Goal: Information Seeking & Learning: Learn about a topic

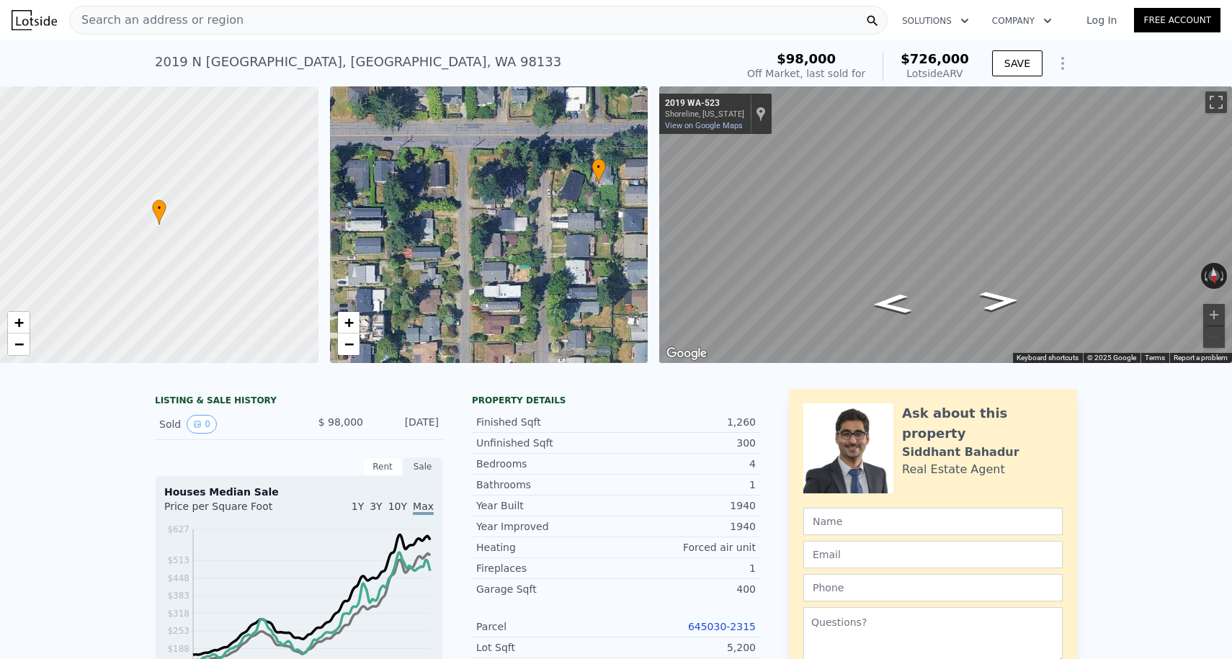
click at [185, 32] on div "Search an address or region" at bounding box center [157, 19] width 174 height 27
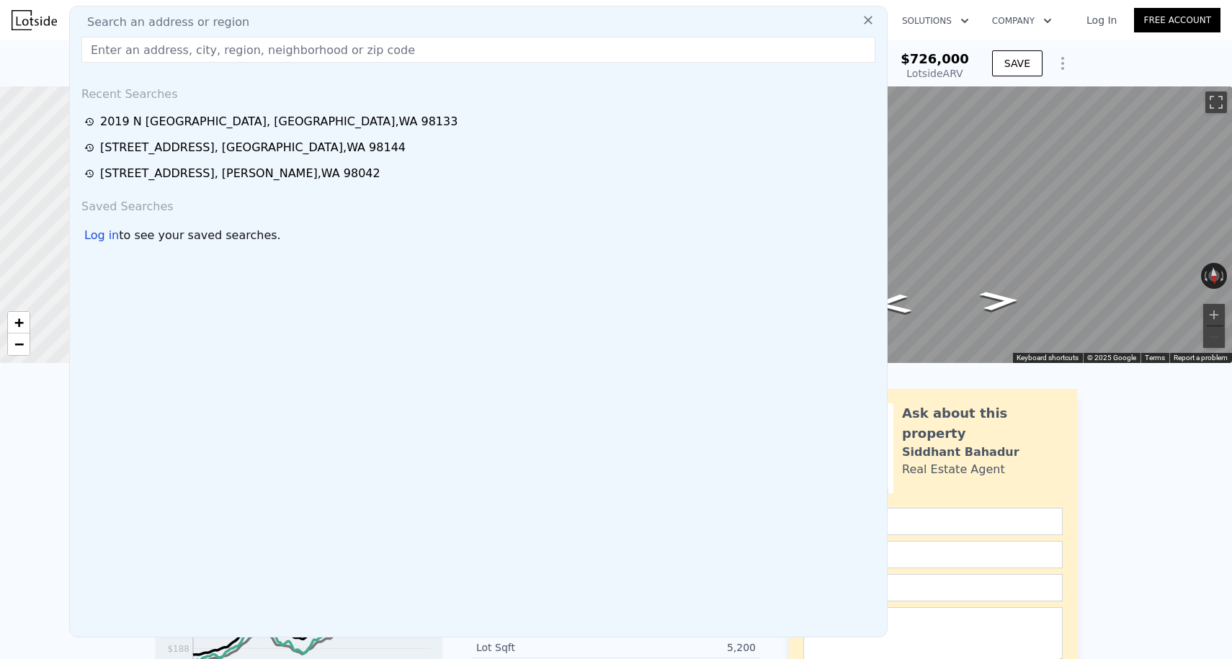
click at [26, 21] on img at bounding box center [34, 20] width 45 height 20
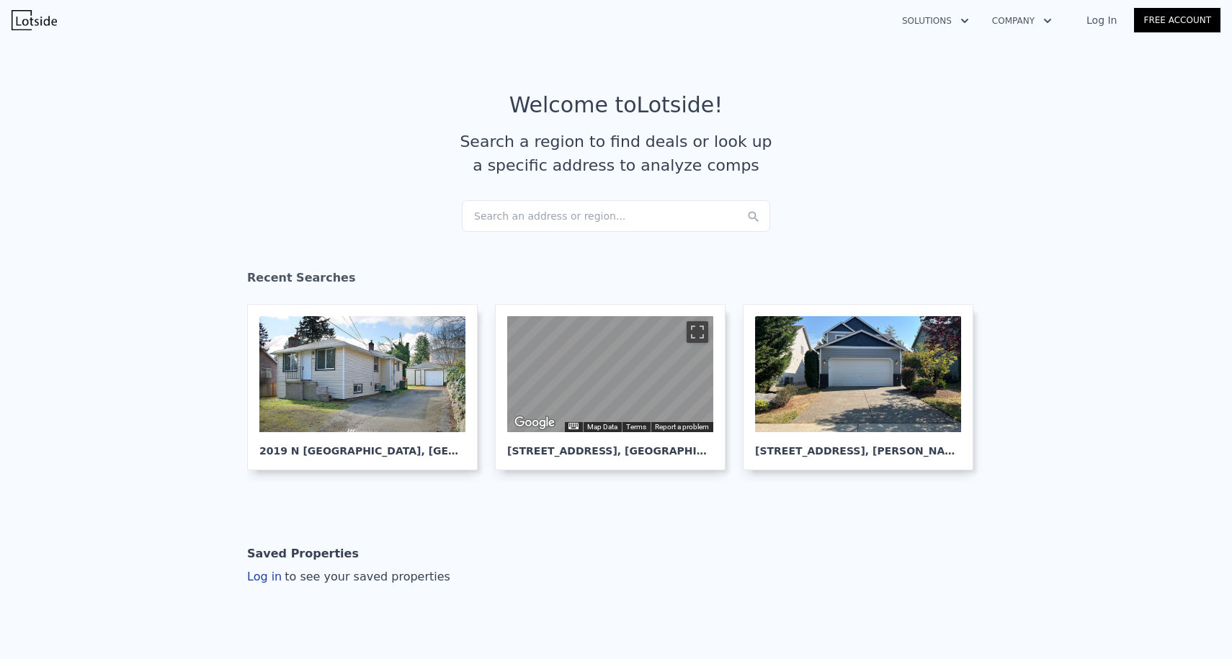
click at [496, 203] on div "Search an address or region..." at bounding box center [616, 216] width 308 height 32
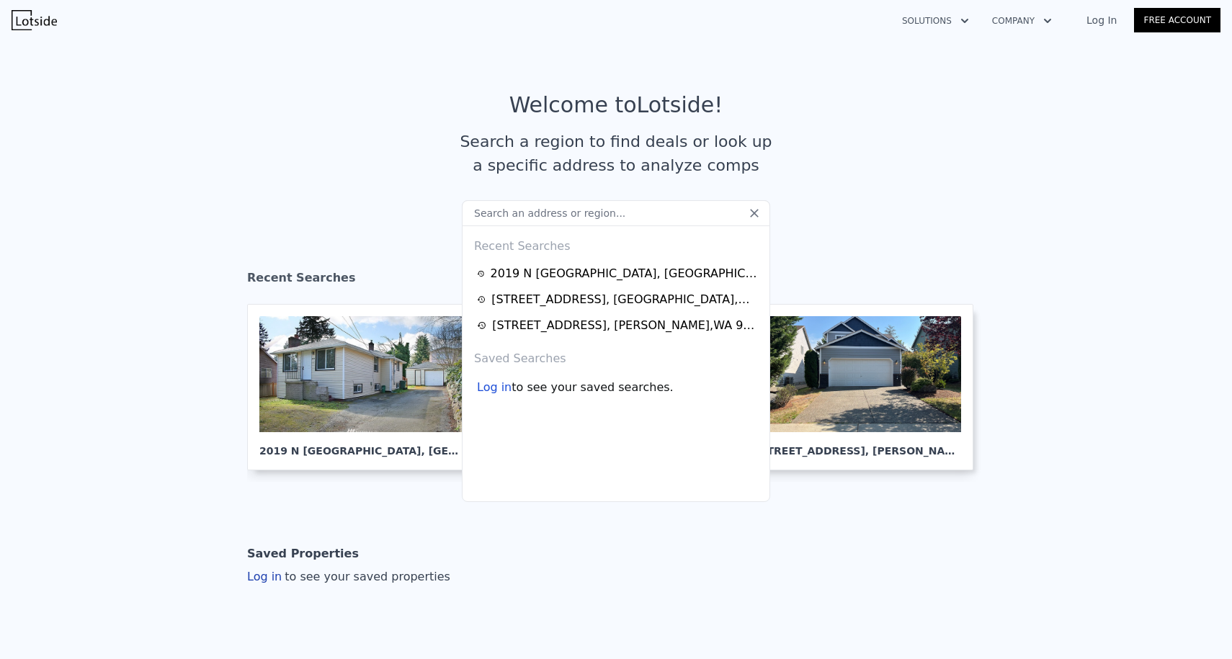
click at [496, 211] on input "text" at bounding box center [616, 213] width 308 height 26
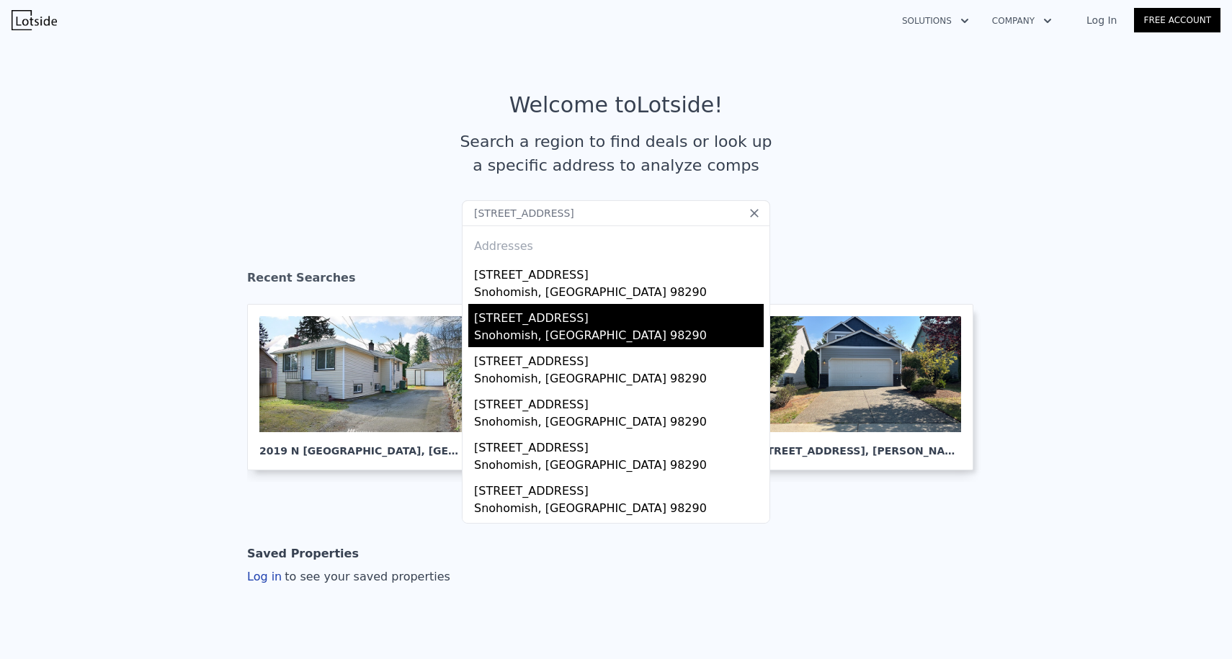
type input "[STREET_ADDRESS]"
click at [548, 305] on div "[STREET_ADDRESS]" at bounding box center [619, 315] width 290 height 23
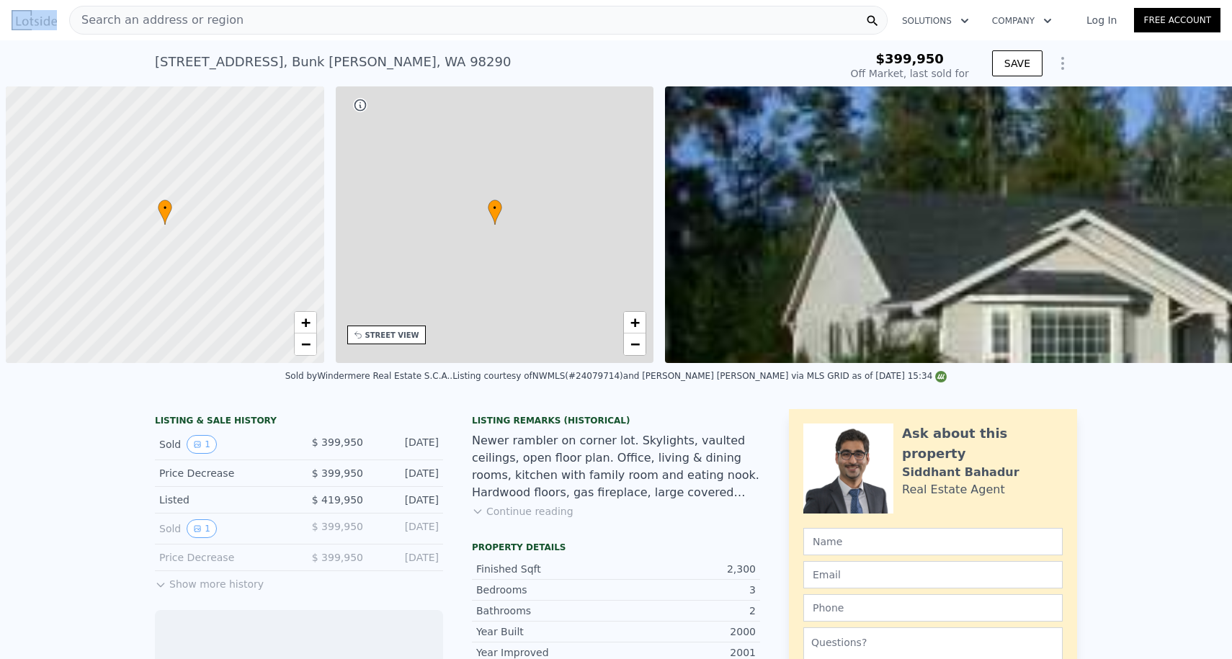
drag, startPoint x: 548, startPoint y: 305, endPoint x: 401, endPoint y: -86, distance: 417.0
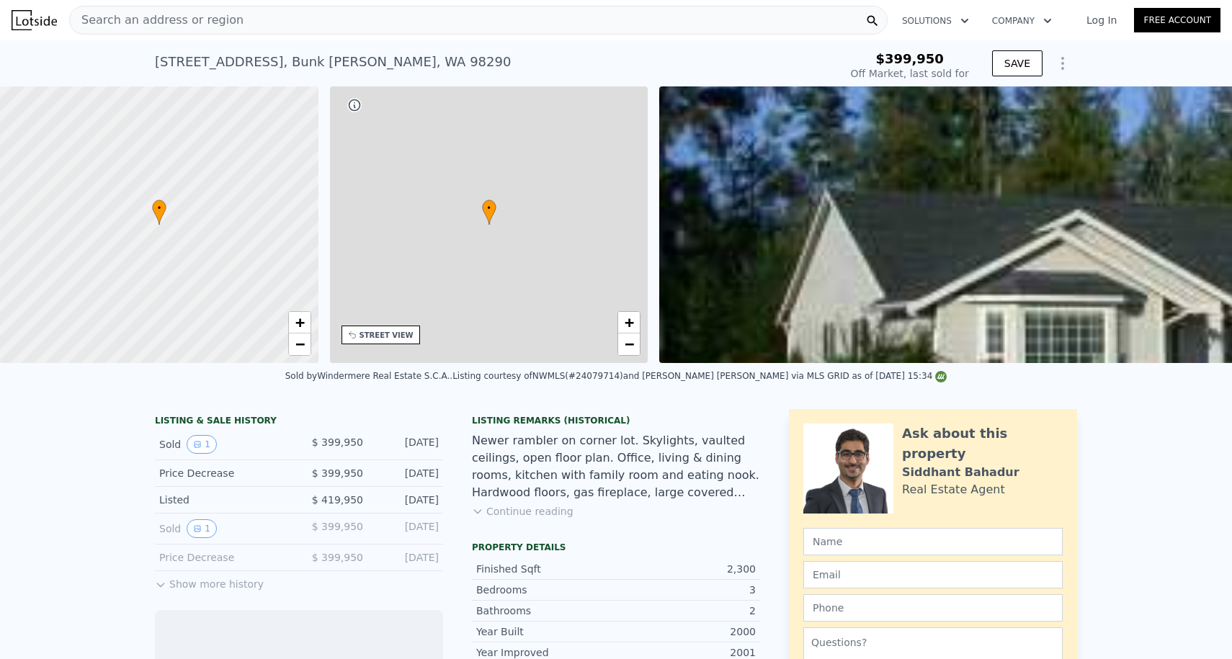
click at [349, 18] on div "Search an address or region" at bounding box center [478, 20] width 818 height 29
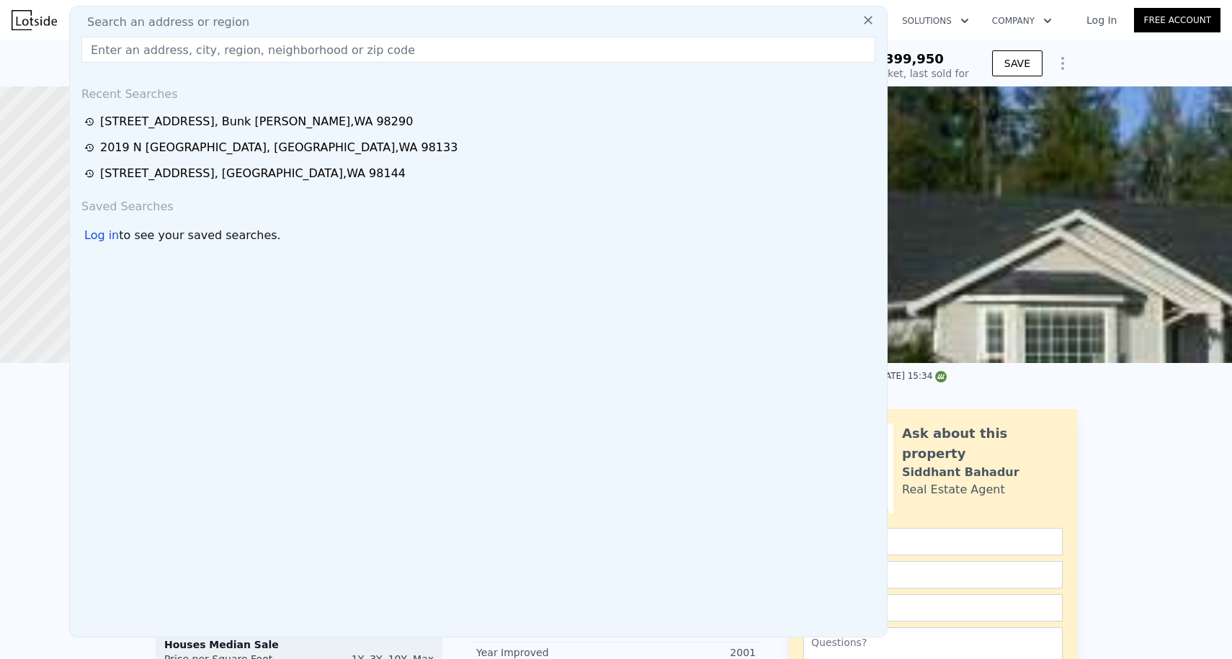
drag, startPoint x: 349, startPoint y: 51, endPoint x: 44, endPoint y: 17, distance: 306.7
click at [44, 17] on div "Search an address or region Search an address or region Recent Searches [STREET…" at bounding box center [616, 20] width 1209 height 35
click at [44, 17] on img at bounding box center [34, 20] width 45 height 20
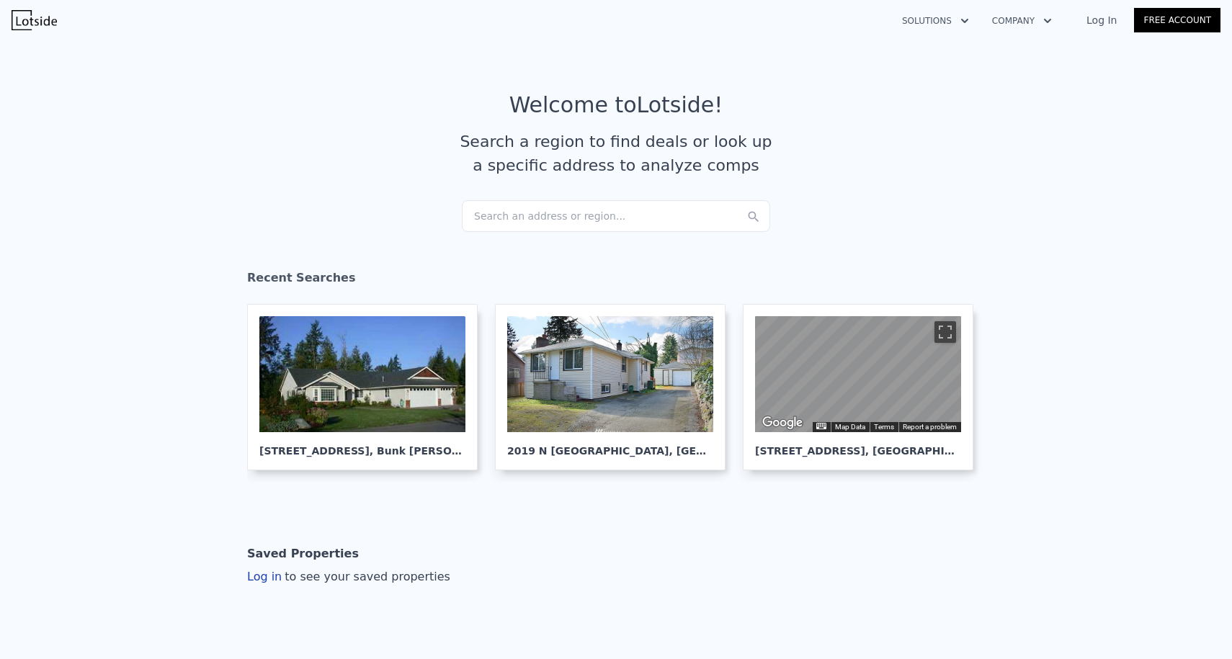
click at [509, 198] on article "Welcome to Lotside ! Search a region to find deals or look up a specific addres…" at bounding box center [616, 146] width 922 height 108
click at [509, 205] on div "Search an address or region..." at bounding box center [616, 216] width 308 height 32
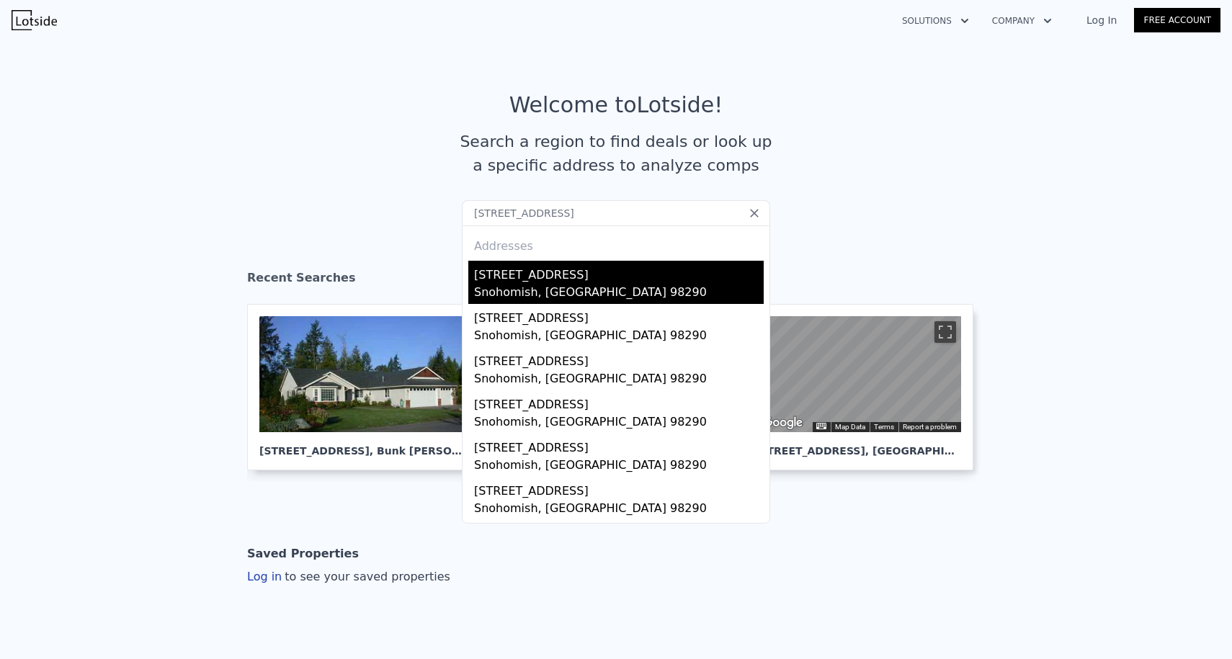
type input "[STREET_ADDRESS]"
click at [535, 276] on div "[STREET_ADDRESS]" at bounding box center [619, 272] width 290 height 23
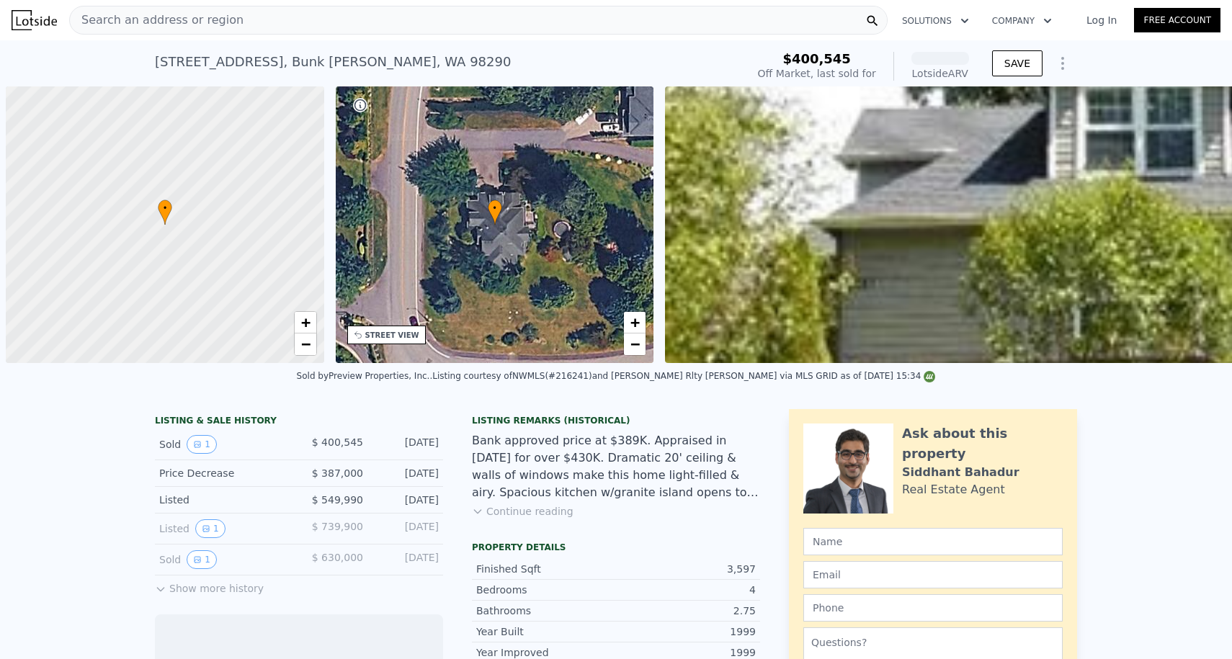
scroll to position [0, 6]
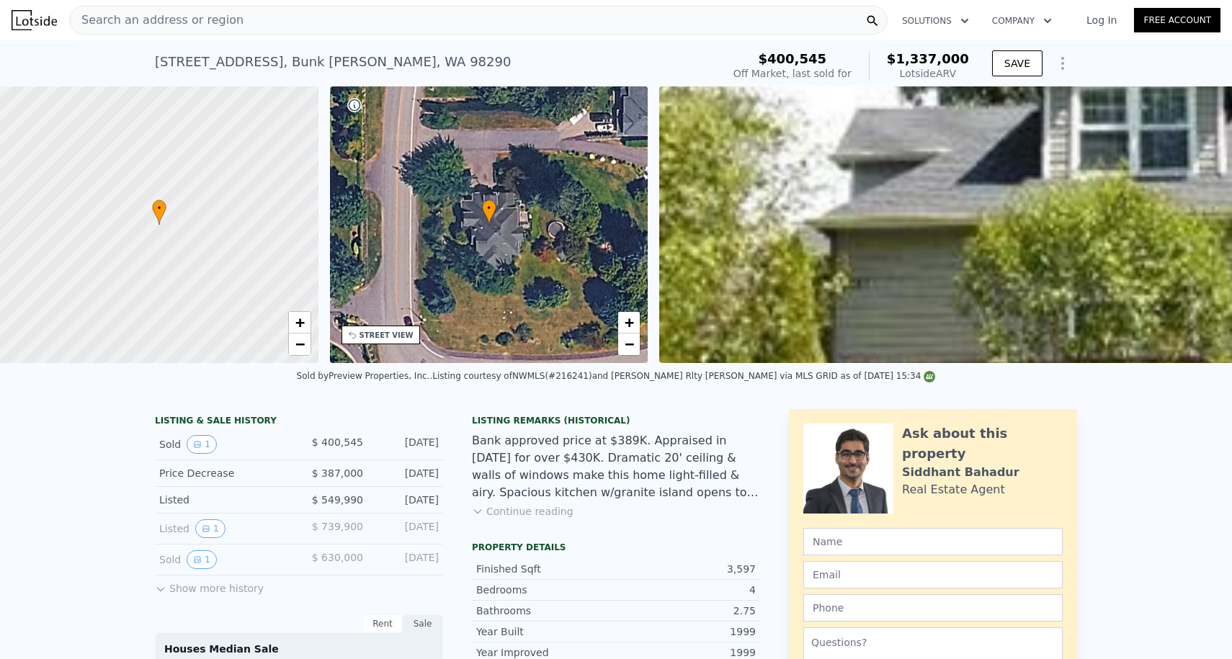
click at [184, 17] on span "Search an address or region" at bounding box center [157, 20] width 174 height 17
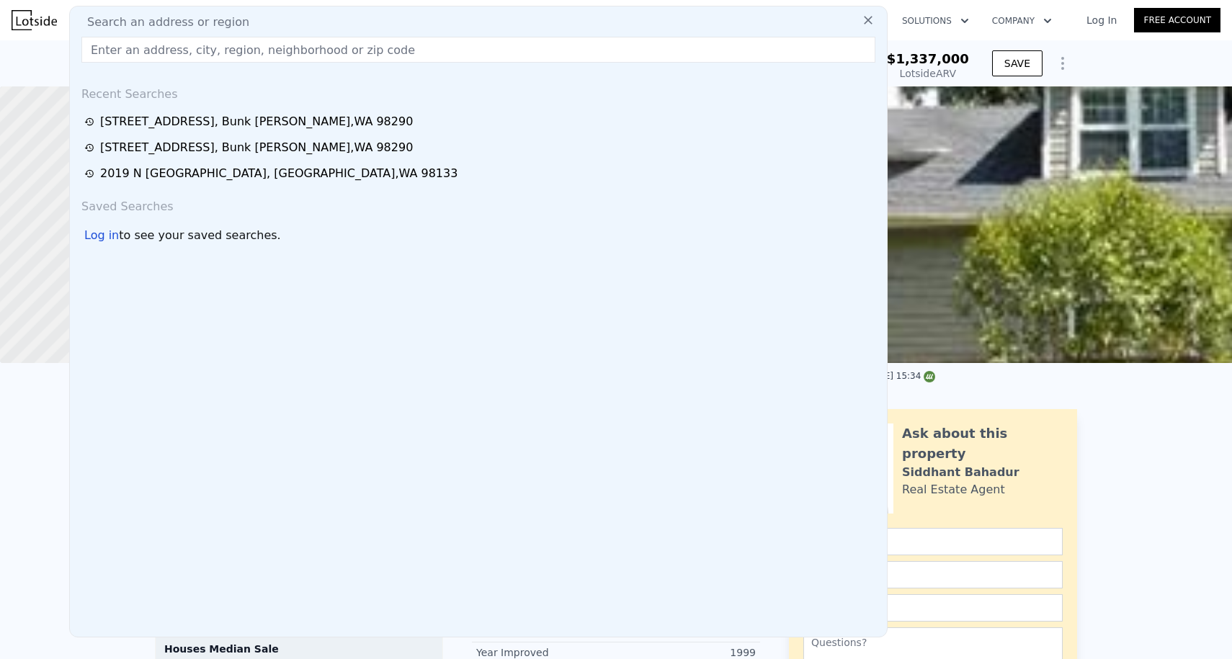
drag, startPoint x: 184, startPoint y: 52, endPoint x: 42, endPoint y: 15, distance: 146.6
click at [42, 15] on div "Search an address or region Search an address or region Recent Searches [STREET…" at bounding box center [616, 20] width 1209 height 35
click at [42, 15] on img at bounding box center [34, 20] width 45 height 20
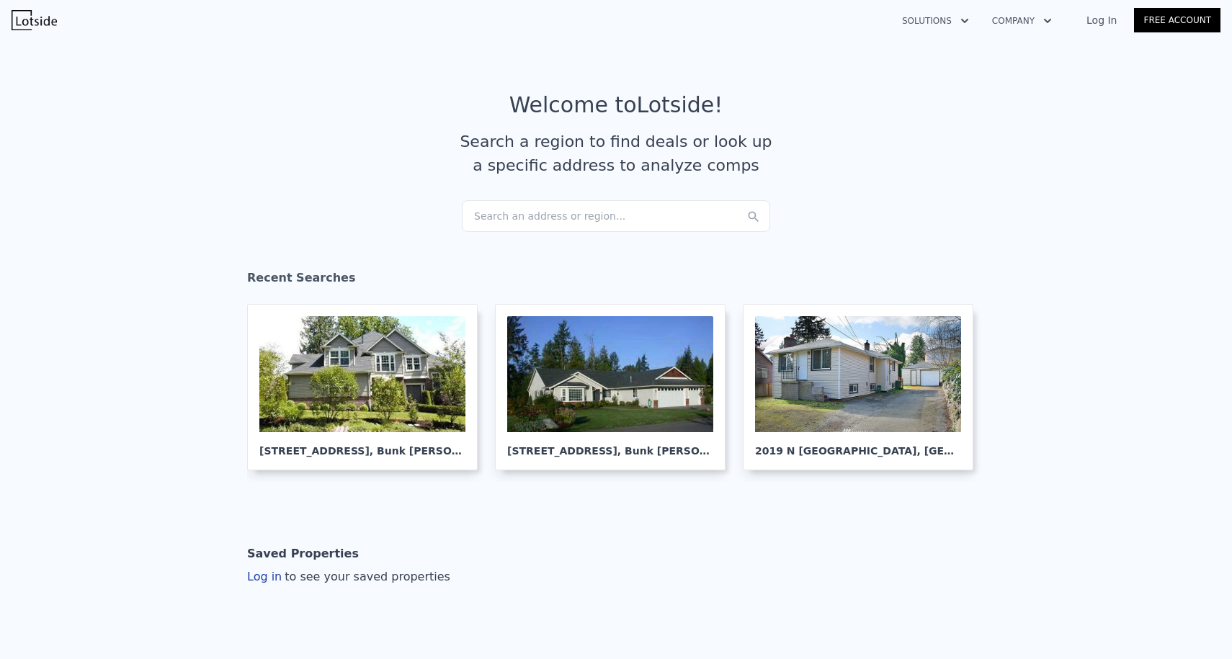
click at [527, 214] on div "Search an address or region..." at bounding box center [616, 216] width 308 height 32
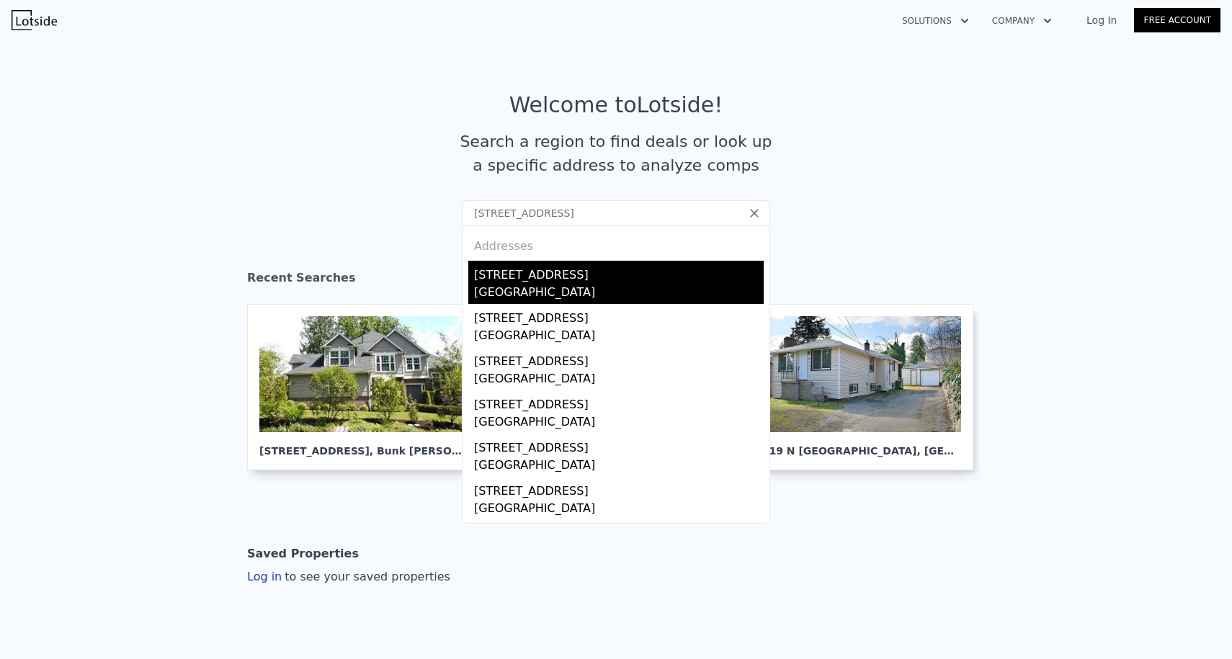
type input "[STREET_ADDRESS]"
click at [528, 280] on div "[STREET_ADDRESS]" at bounding box center [619, 272] width 290 height 23
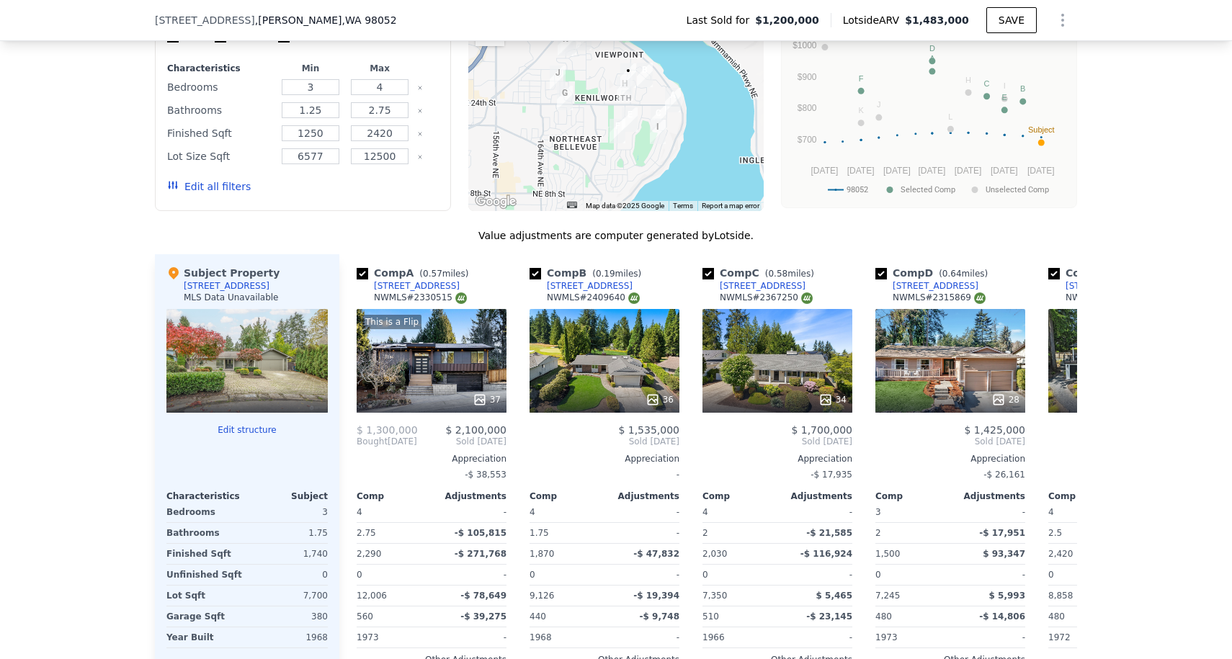
scroll to position [1154, 0]
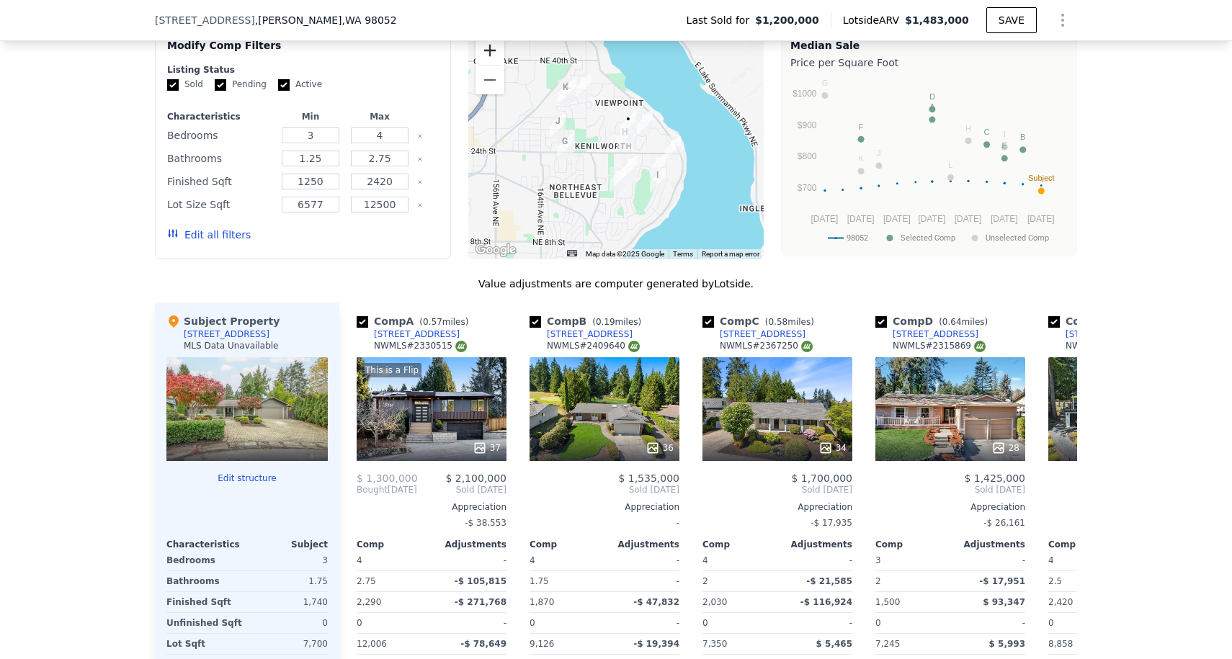
click at [487, 44] on button "Zoom in" at bounding box center [490, 50] width 29 height 29
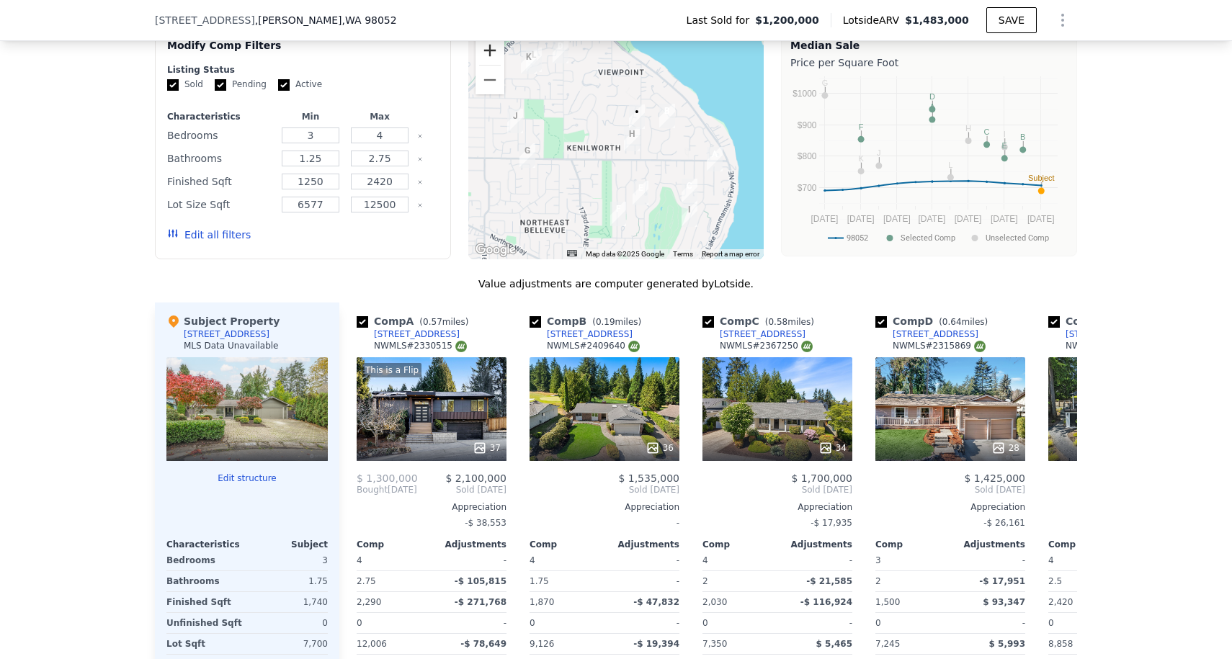
click at [487, 44] on button "Zoom in" at bounding box center [490, 50] width 29 height 29
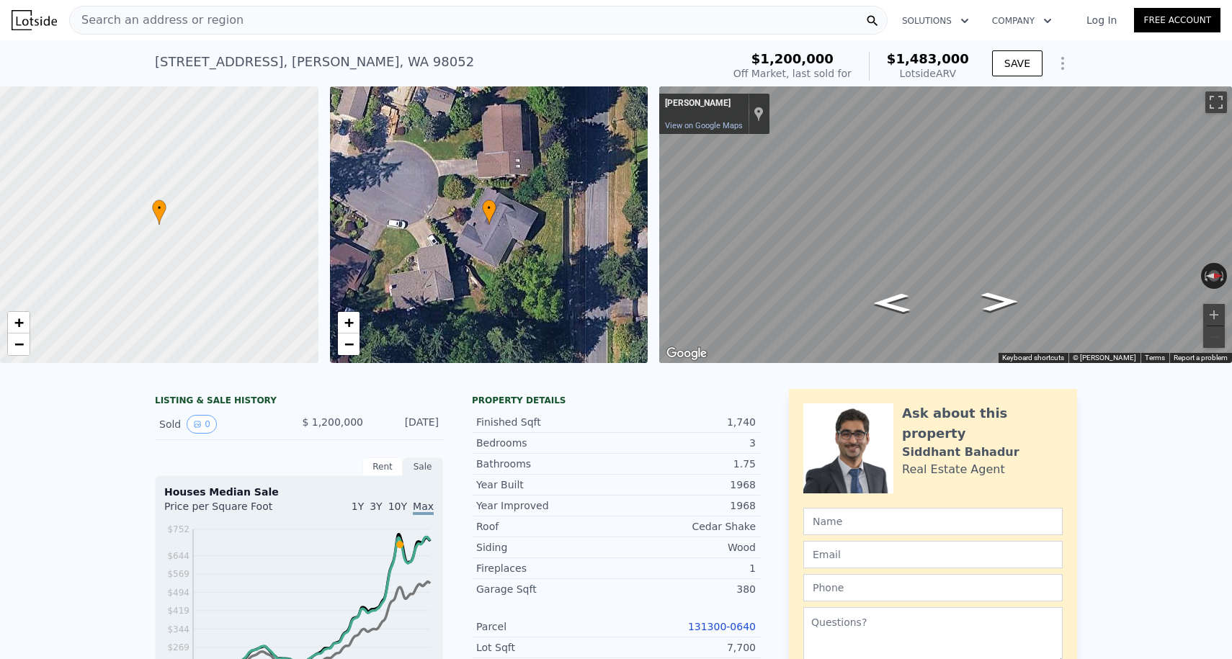
scroll to position [-6, 0]
click at [238, 30] on div "Search an address or region" at bounding box center [478, 20] width 818 height 29
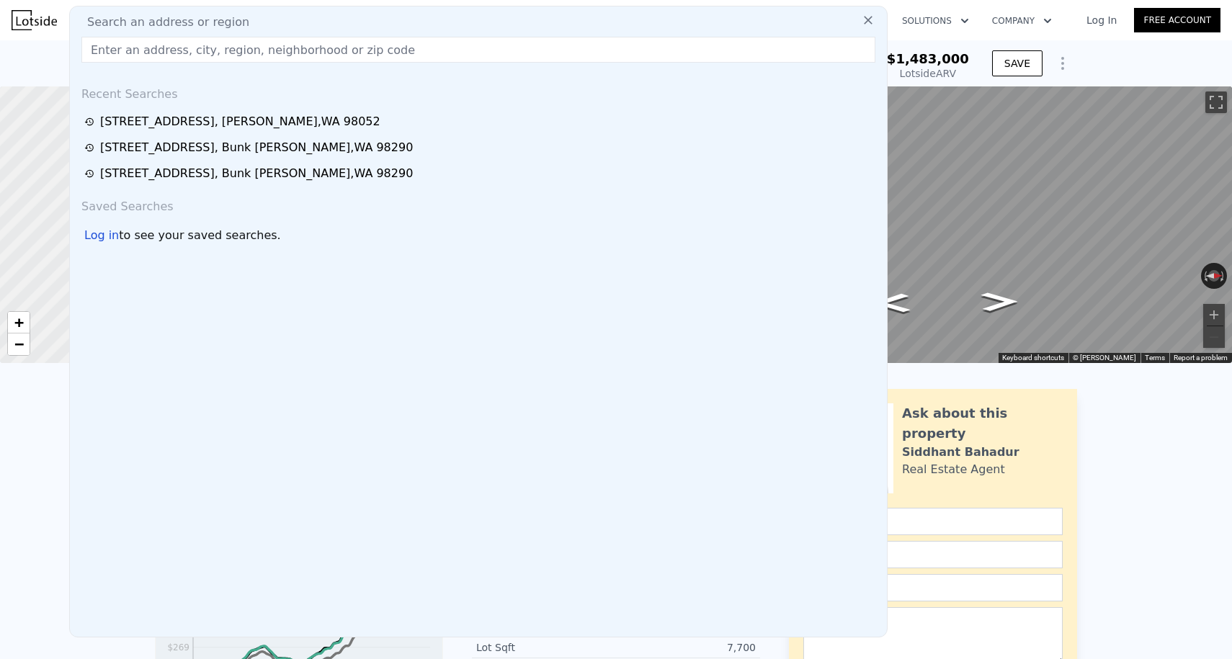
scroll to position [0, 0]
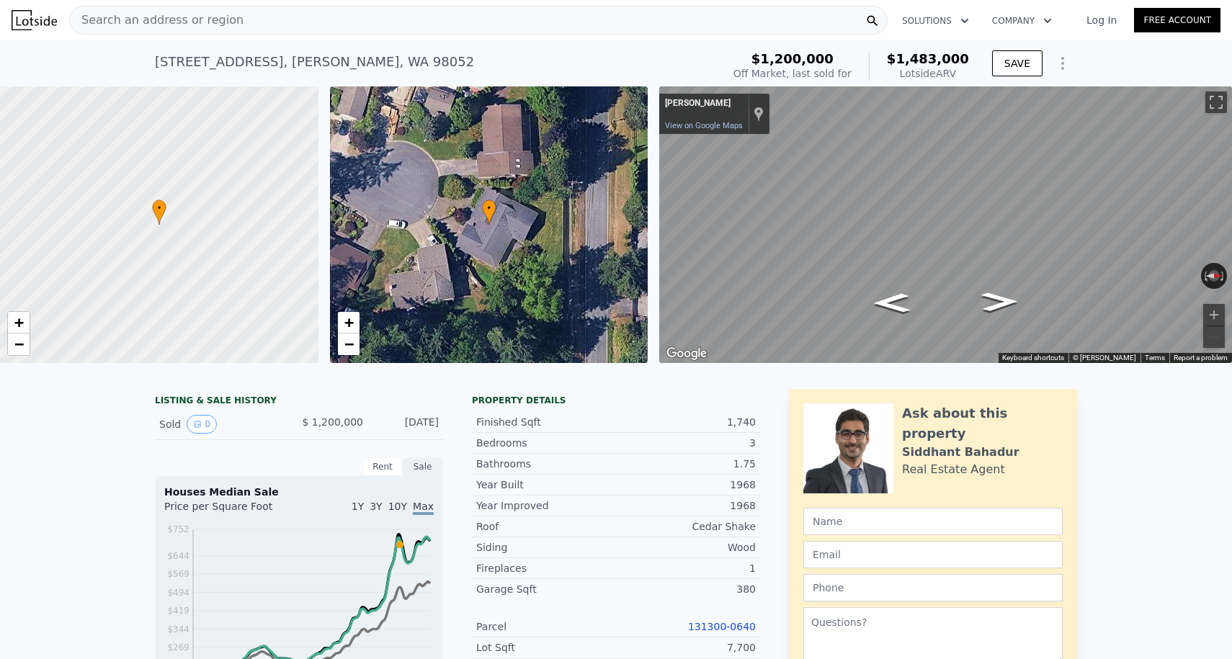
click at [45, 17] on img at bounding box center [34, 20] width 45 height 20
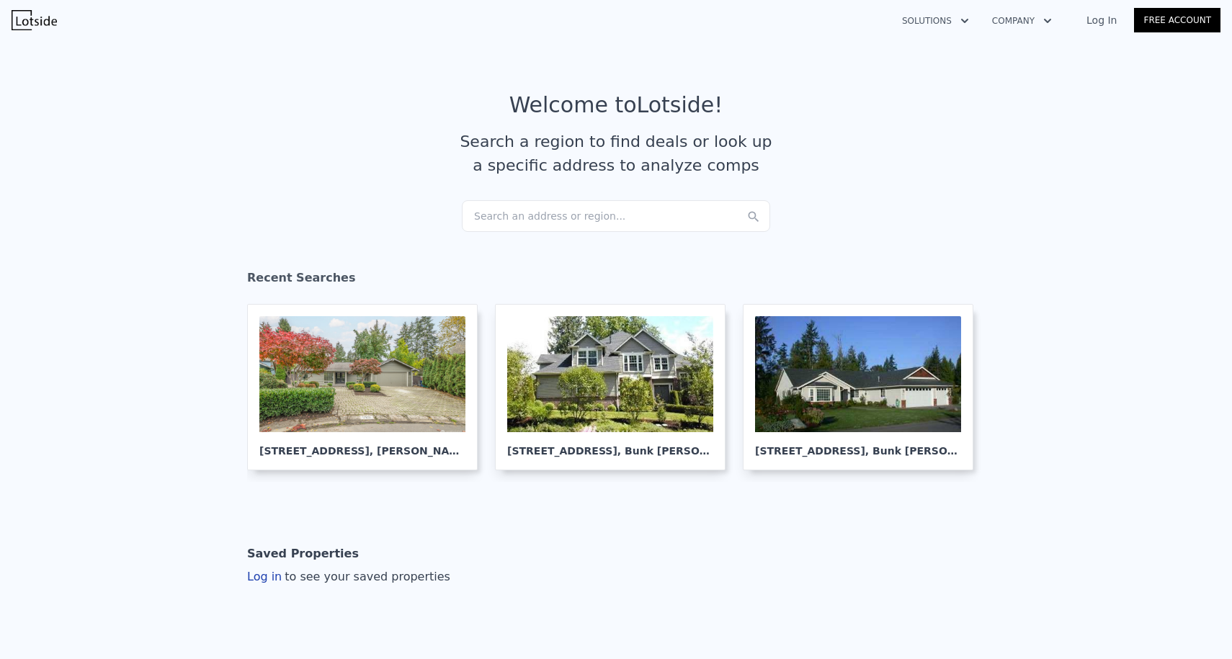
click at [550, 208] on div "Search an address or region..." at bounding box center [616, 216] width 308 height 32
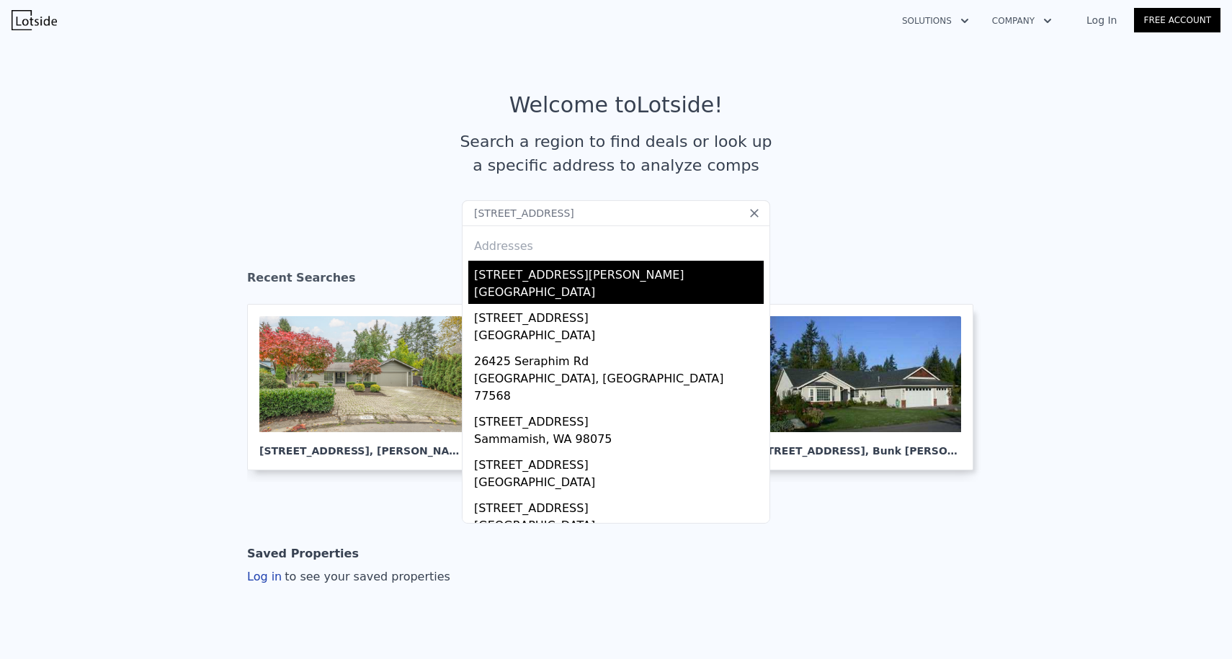
type input "[STREET_ADDRESS]"
click at [541, 280] on div "[STREET_ADDRESS][PERSON_NAME]" at bounding box center [619, 272] width 290 height 23
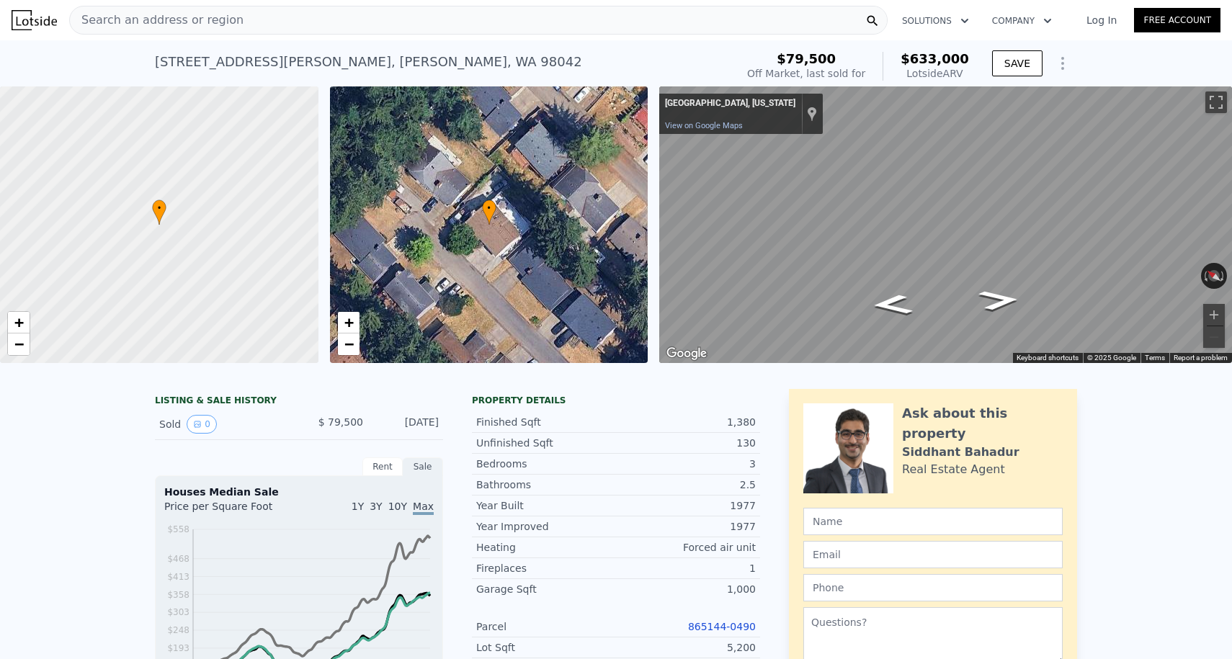
scroll to position [-3, 0]
click at [320, 26] on div "Search an address or region" at bounding box center [478, 20] width 818 height 29
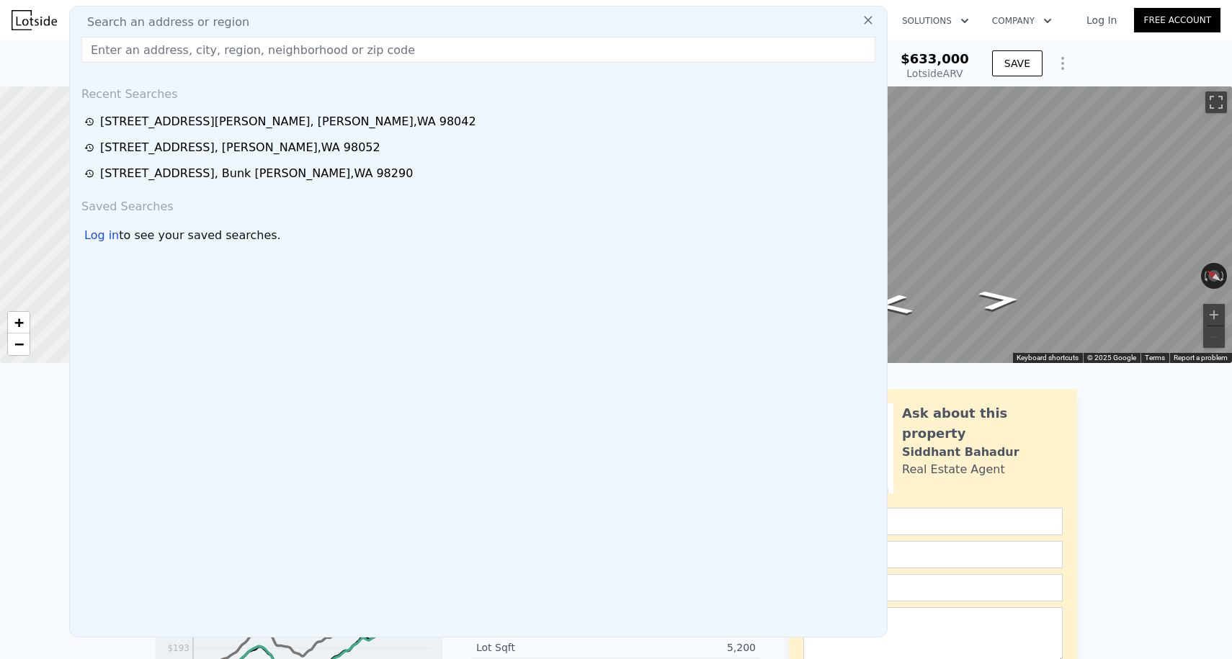
click at [45, 19] on img at bounding box center [34, 20] width 45 height 20
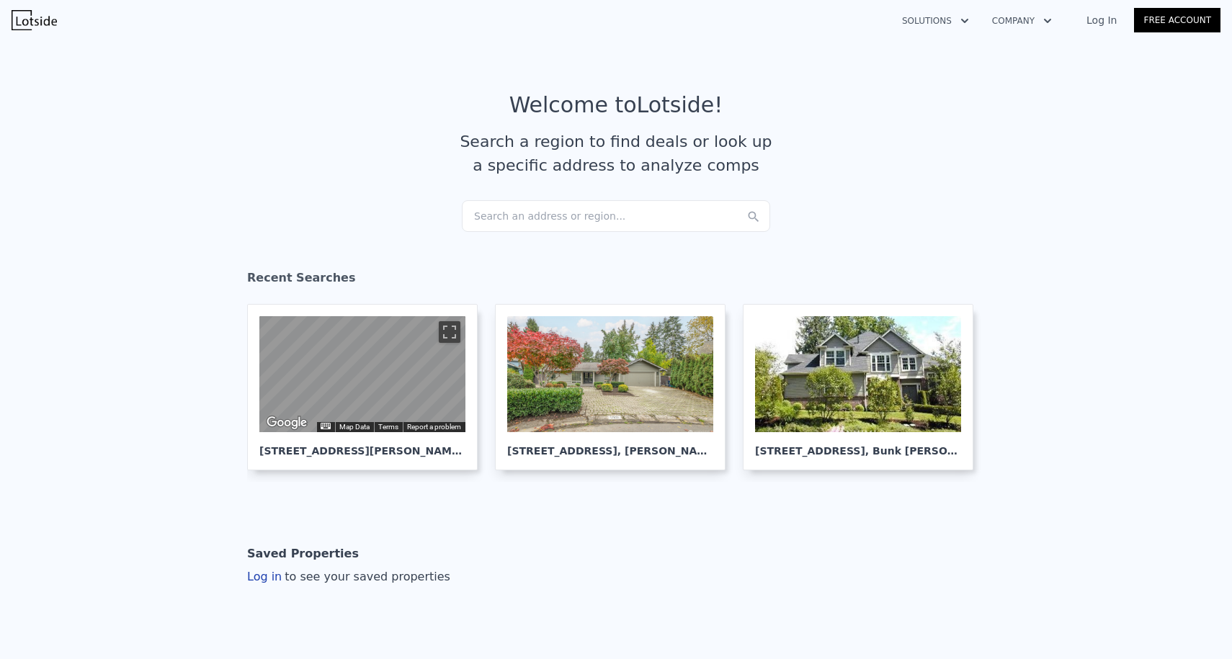
click at [509, 209] on div "Search an address or region..." at bounding box center [616, 216] width 308 height 32
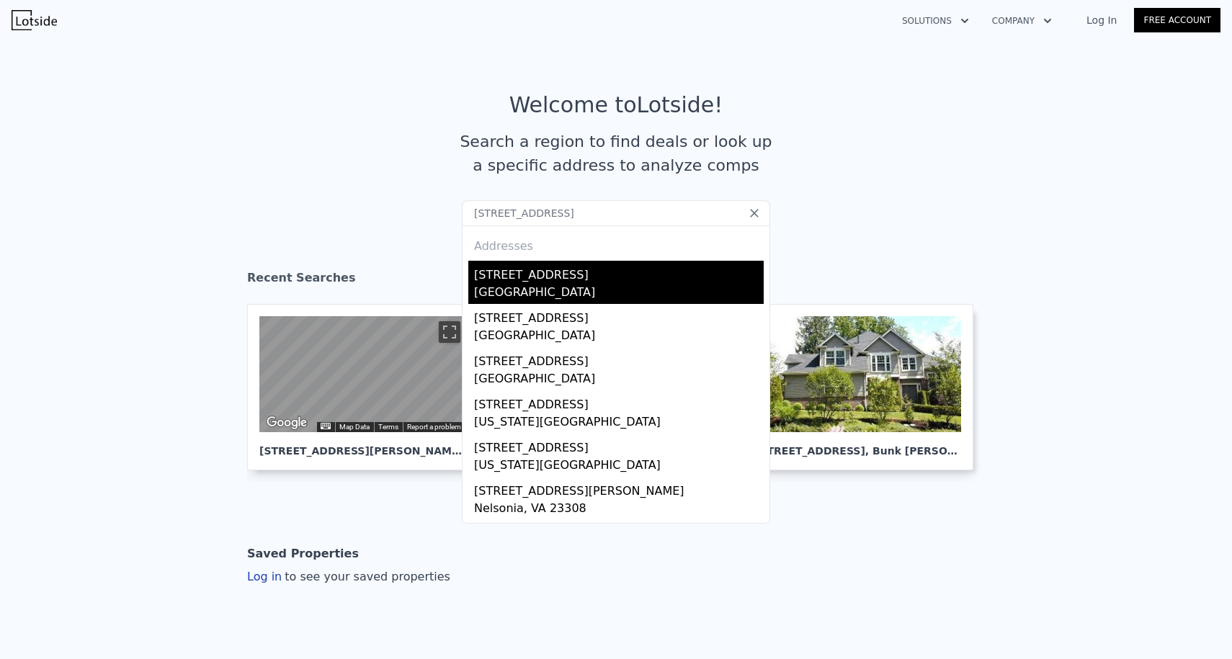
type input "[STREET_ADDRESS]"
click at [534, 274] on div "[STREET_ADDRESS]" at bounding box center [619, 272] width 290 height 23
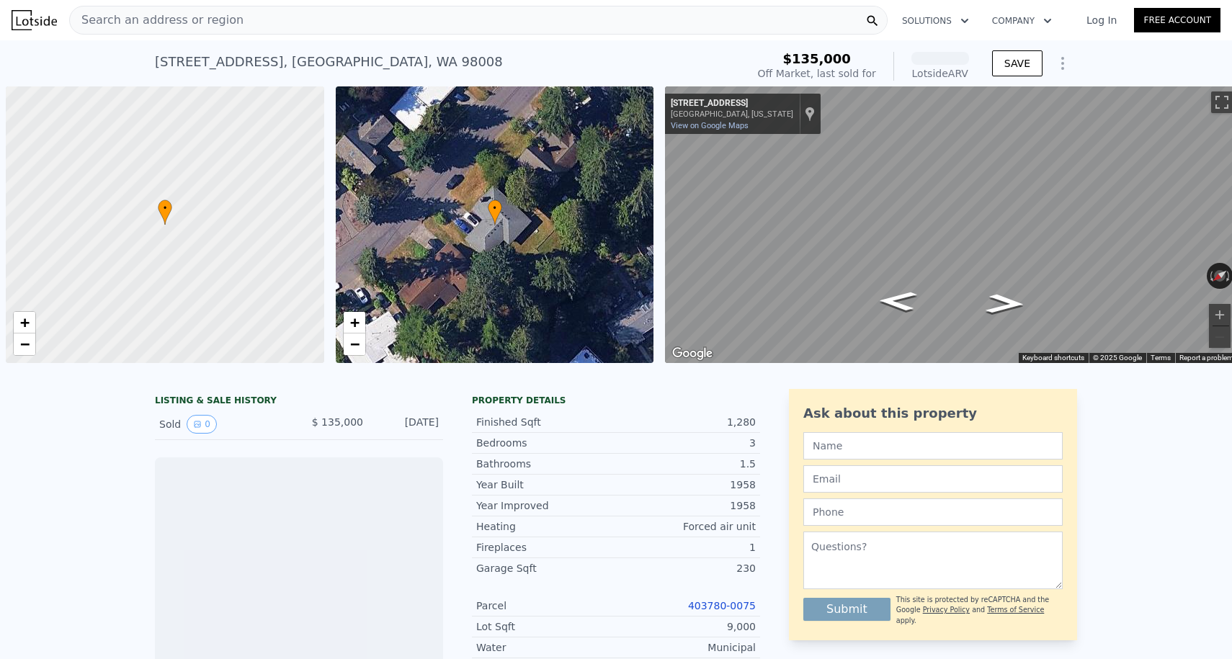
scroll to position [0, 6]
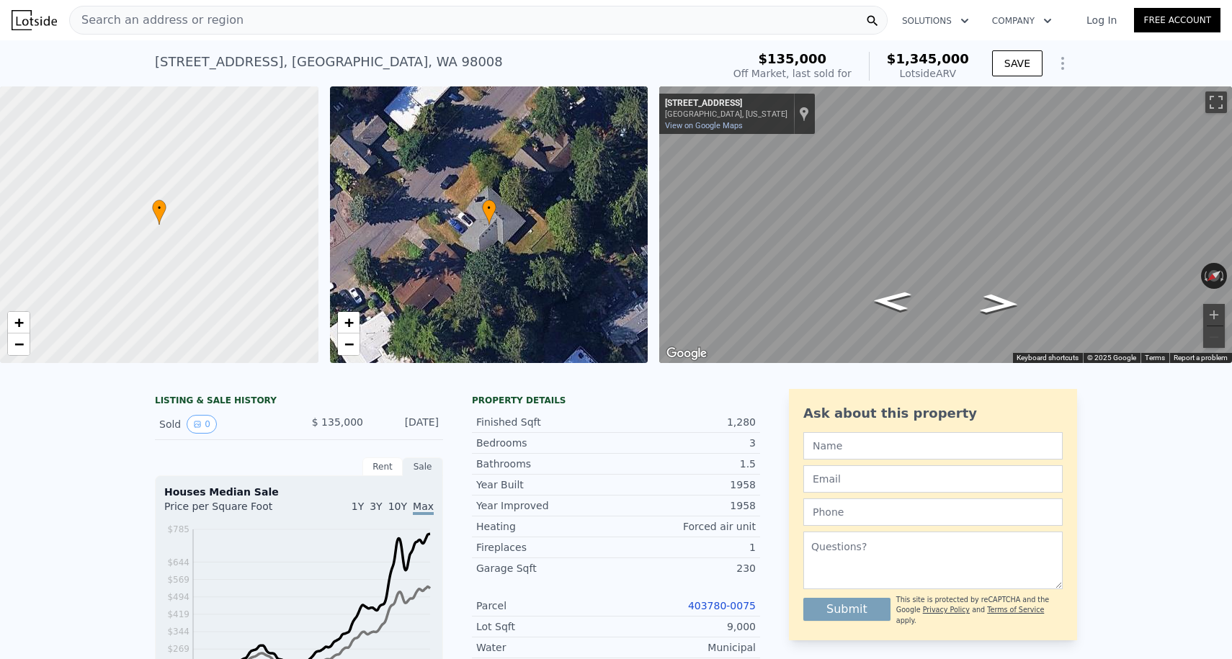
click at [324, 26] on div "Search an address or region" at bounding box center [478, 20] width 818 height 29
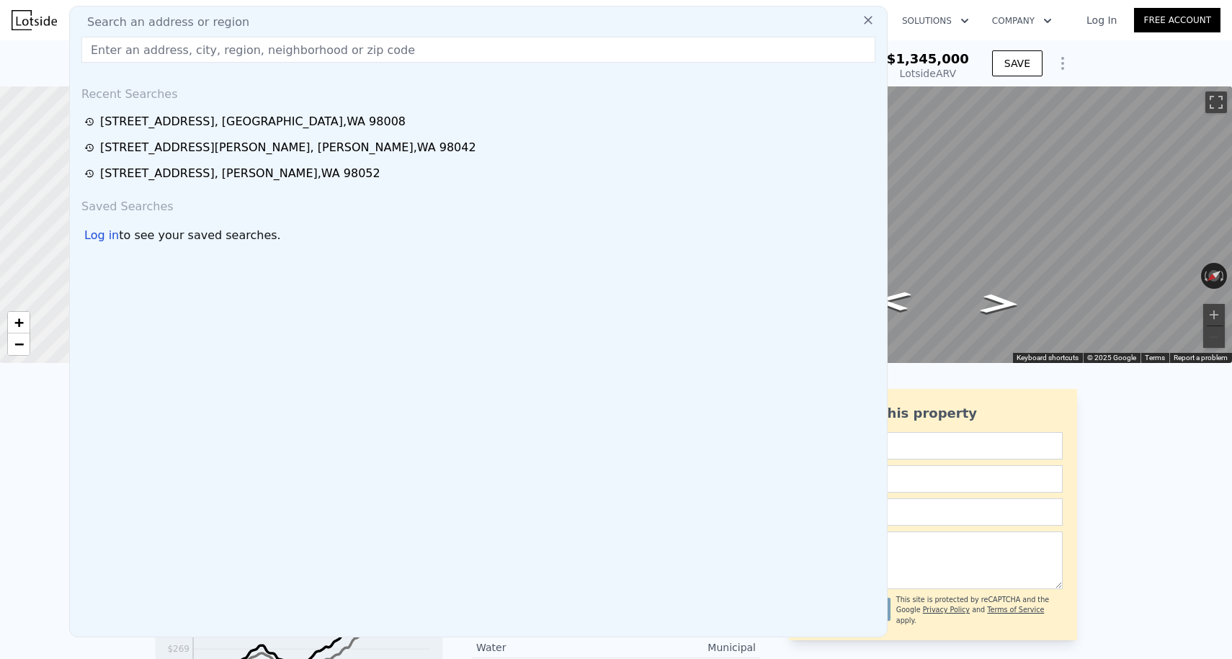
drag, startPoint x: 321, startPoint y: 54, endPoint x: 44, endPoint y: 22, distance: 279.3
click at [44, 22] on div "Search an address or region Search an address or region Recent Searches [STREET…" at bounding box center [616, 20] width 1209 height 35
click at [44, 22] on img at bounding box center [34, 20] width 45 height 20
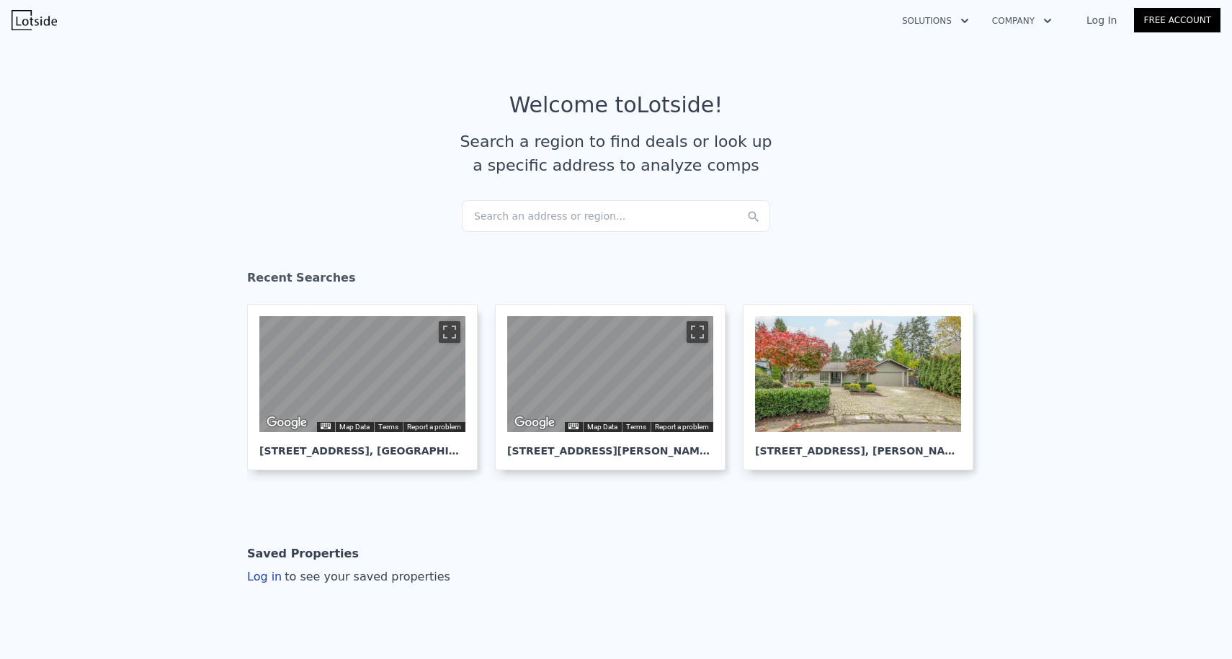
click at [516, 210] on div "Search an address or region..." at bounding box center [616, 216] width 308 height 32
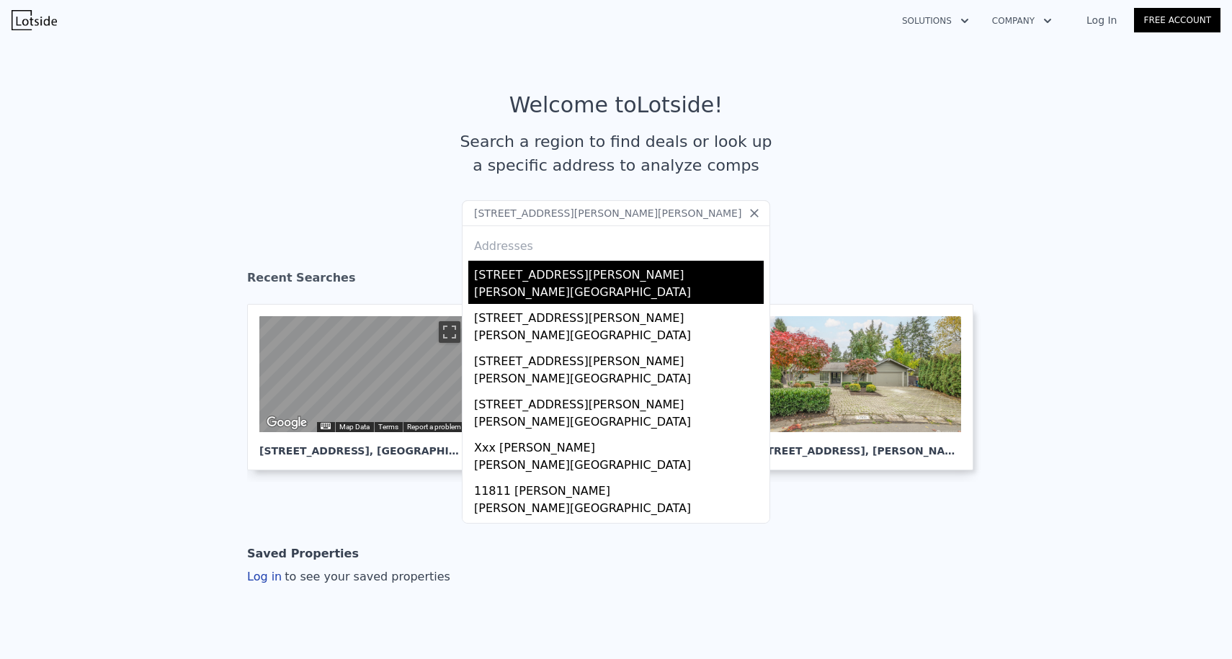
type input "[STREET_ADDRESS][PERSON_NAME][PERSON_NAME]"
click at [522, 266] on div "[STREET_ADDRESS][PERSON_NAME]" at bounding box center [619, 272] width 290 height 23
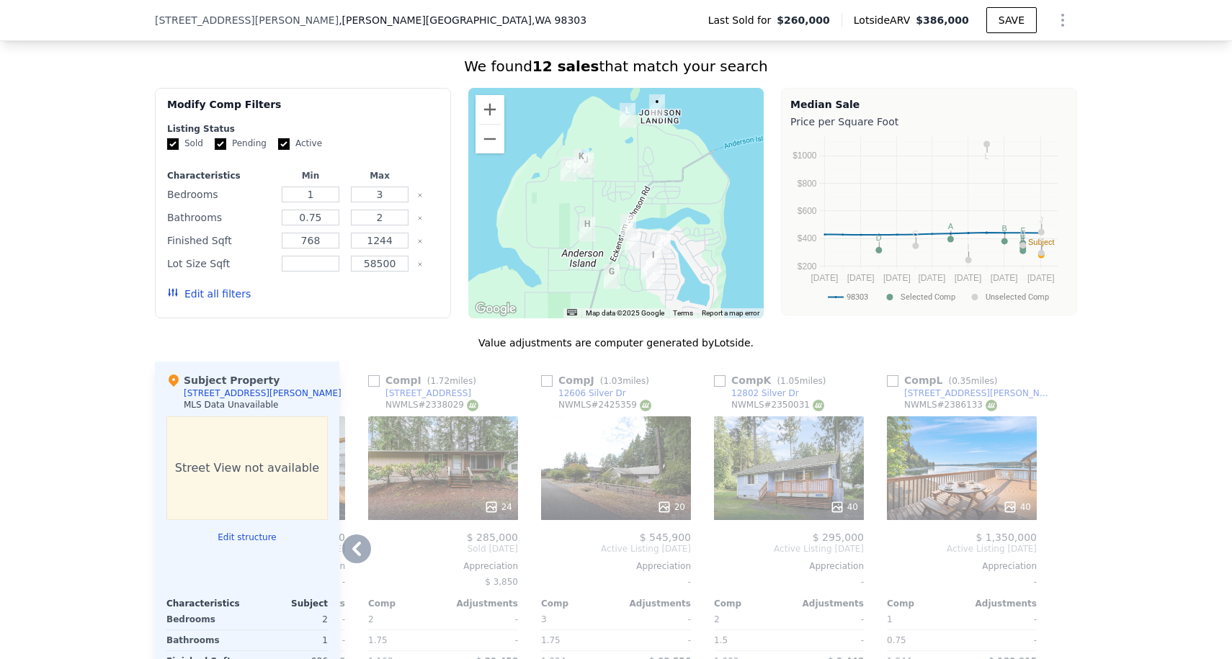
scroll to position [1093, 0]
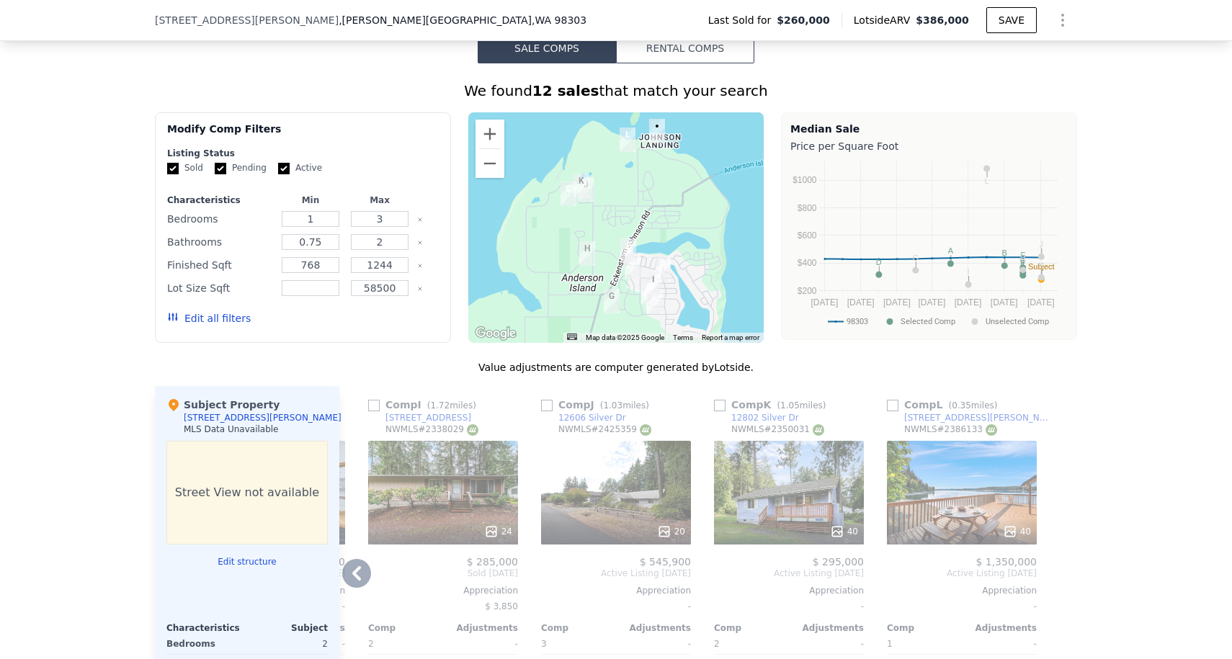
click at [954, 486] on div "40" at bounding box center [962, 493] width 150 height 104
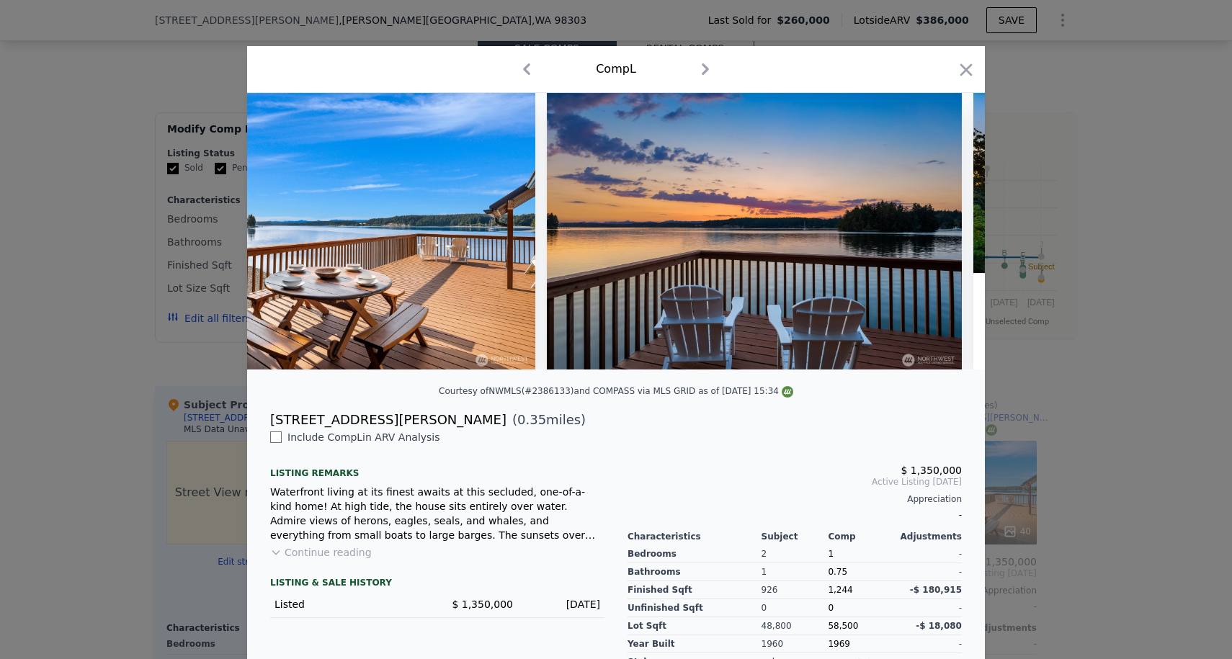
scroll to position [0, 1067]
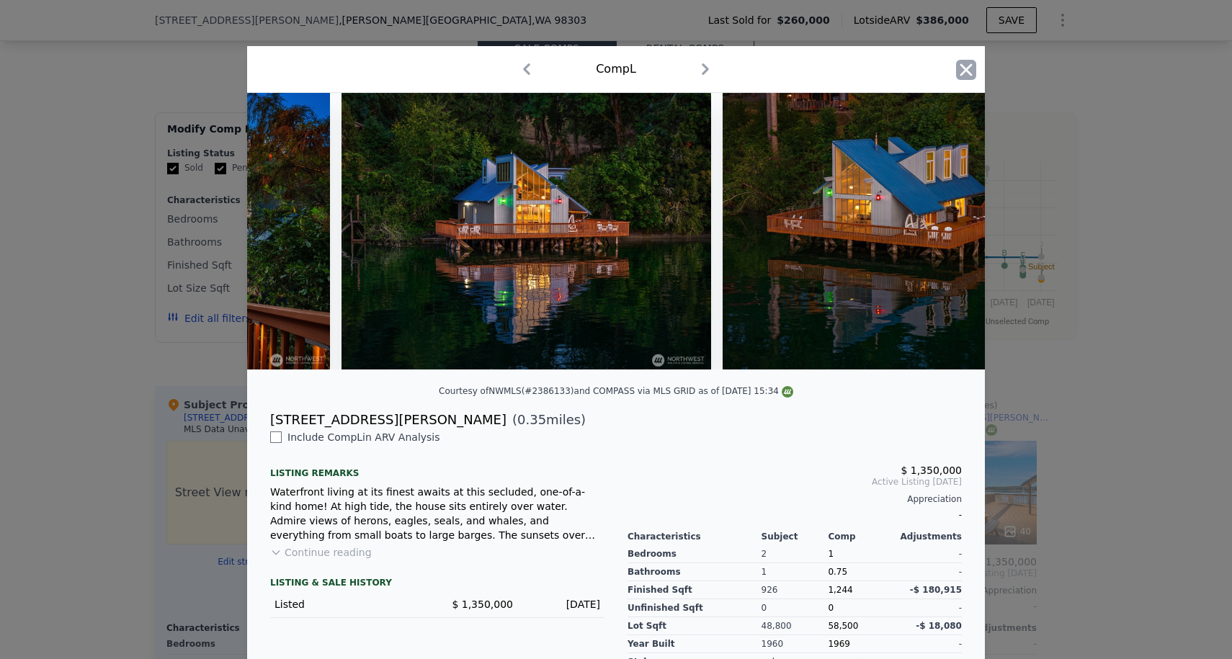
click at [965, 68] on icon "button" at bounding box center [966, 70] width 20 height 20
